Goal: Task Accomplishment & Management: Use online tool/utility

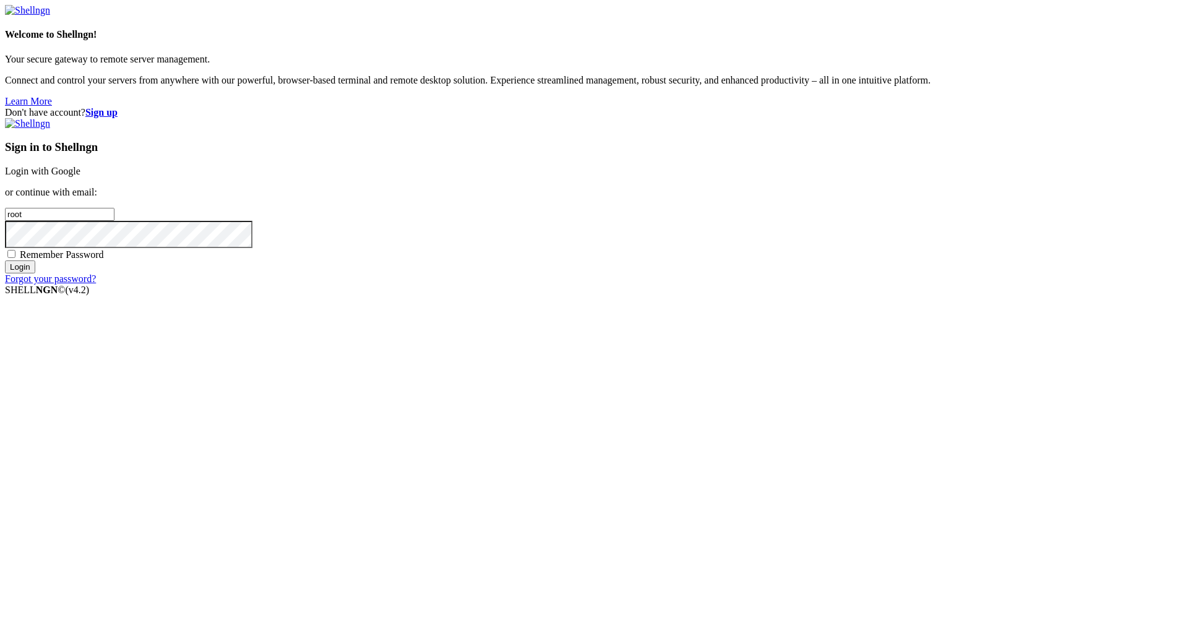
click at [80, 176] on link "Login with Google" at bounding box center [42, 171] width 75 height 11
click at [114, 221] on input "root" at bounding box center [59, 214] width 109 height 13
type input "[EMAIL_ADDRESS][DOMAIN_NAME]"
click at [35, 273] on input "Login" at bounding box center [20, 266] width 30 height 13
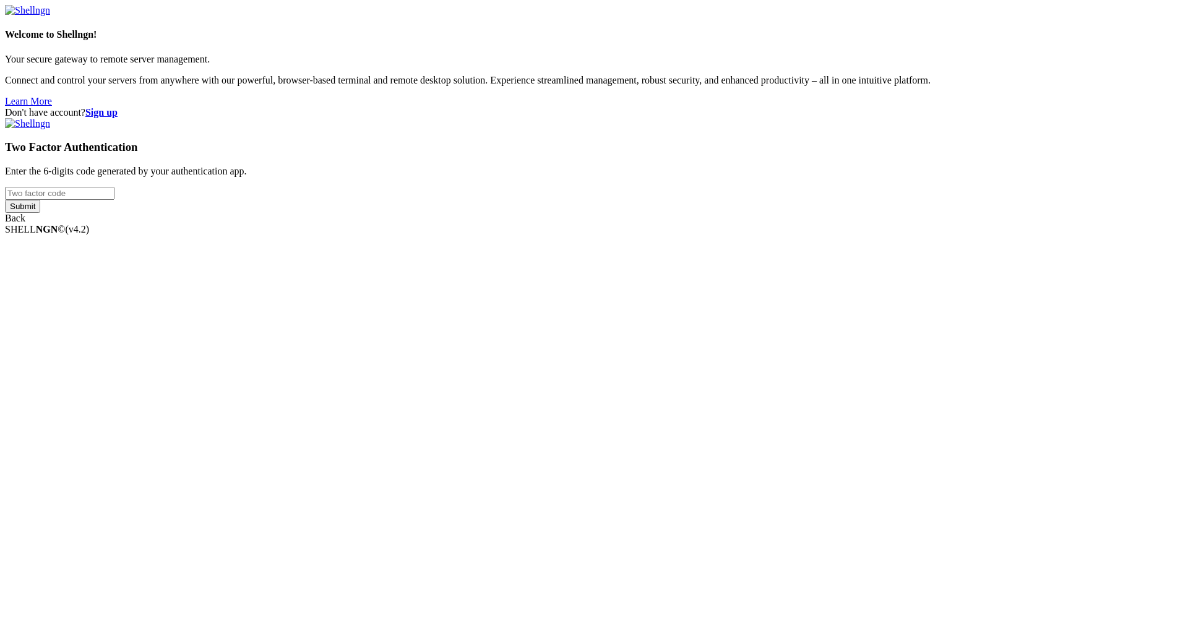
click at [114, 200] on input "number" at bounding box center [59, 193] width 109 height 13
type input "363908"
click at [5, 200] on input "Submit" at bounding box center [22, 206] width 35 height 13
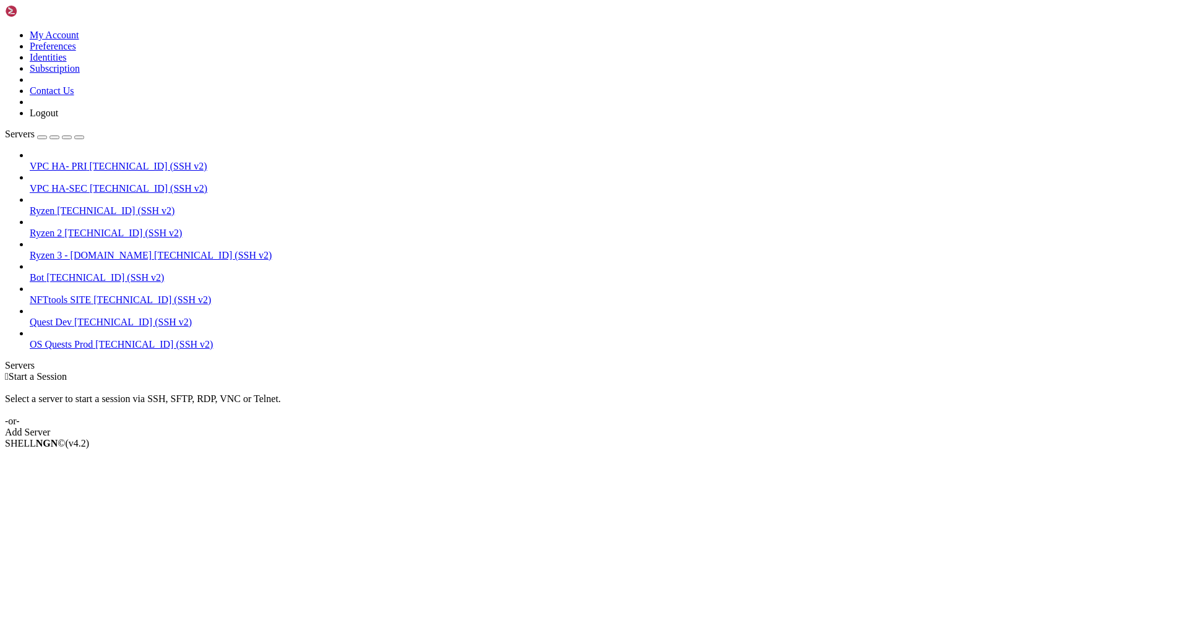
click at [79, 228] on span "[TECHNICAL_ID] (SSH v2)" at bounding box center [123, 233] width 118 height 11
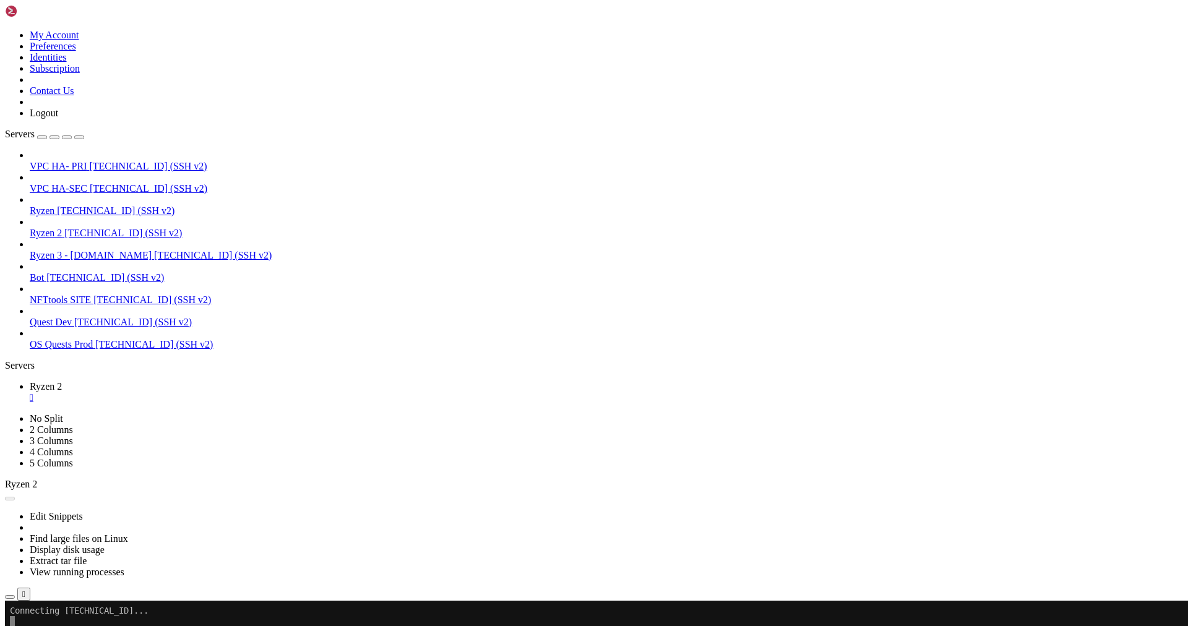
drag, startPoint x: 73, startPoint y: 1142, endPoint x: 10, endPoint y: 991, distance: 163.6
copy div "Total Discord ID counts from the 15th of last month to the 14th of this month: …"
